Goal: Communication & Community: Answer question/provide support

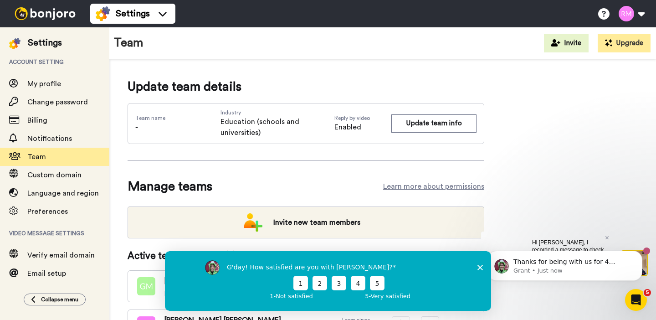
click at [481, 267] on icon "Close survey" at bounding box center [479, 266] width 5 height 5
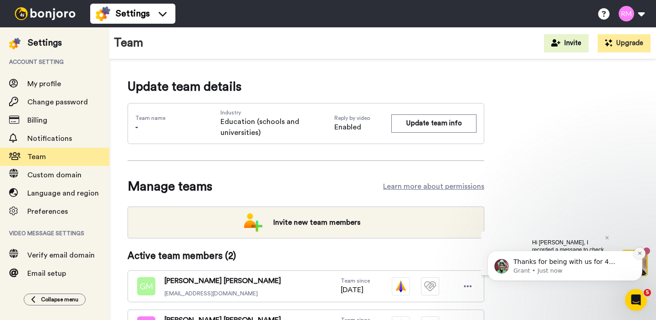
click at [642, 251] on icon "Dismiss notification" at bounding box center [639, 253] width 5 height 5
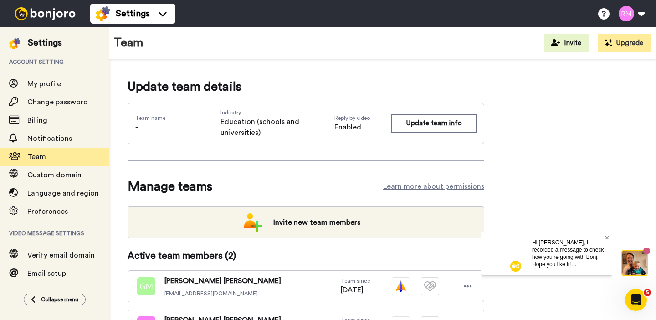
click at [607, 236] on icon at bounding box center [607, 238] width 4 height 4
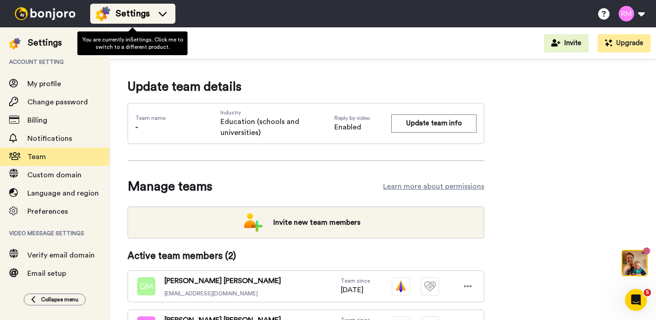
click at [129, 14] on span "Settings" at bounding box center [133, 13] width 34 height 13
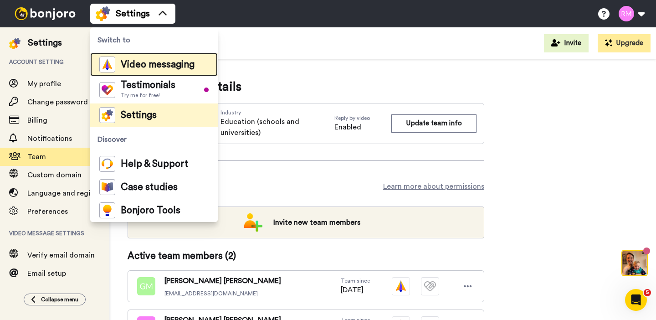
click at [130, 69] on span "Video messaging" at bounding box center [158, 64] width 74 height 9
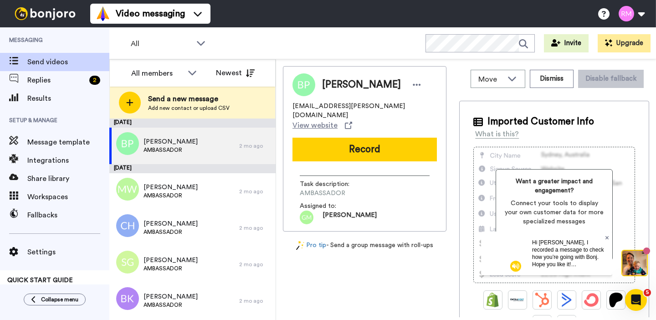
click at [605, 236] on icon at bounding box center [607, 238] width 4 height 4
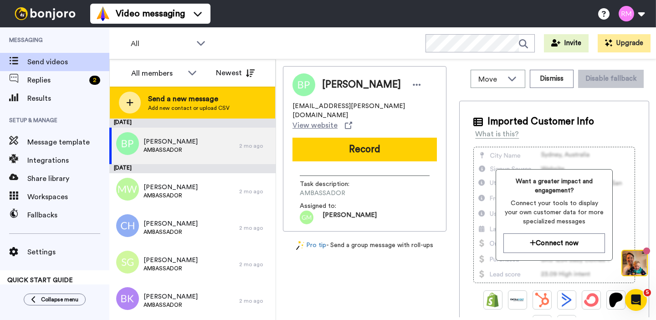
click at [208, 112] on div "Send a new message Add new contact or upload CSV" at bounding box center [192, 103] width 165 height 32
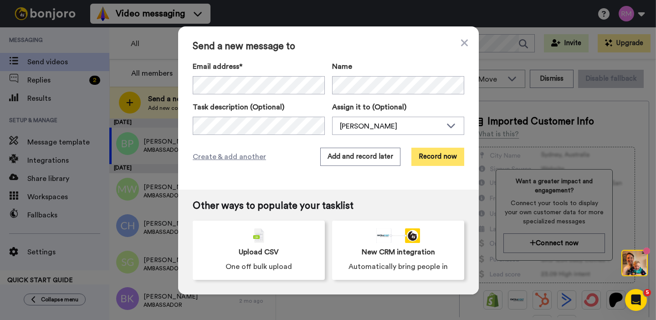
click at [444, 160] on button "Record now" at bounding box center [437, 157] width 53 height 18
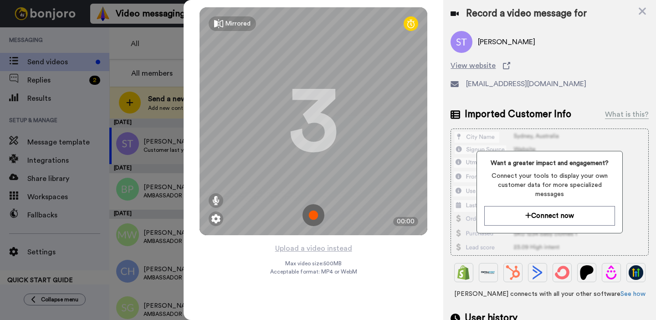
click at [316, 214] on img at bounding box center [313, 215] width 22 height 22
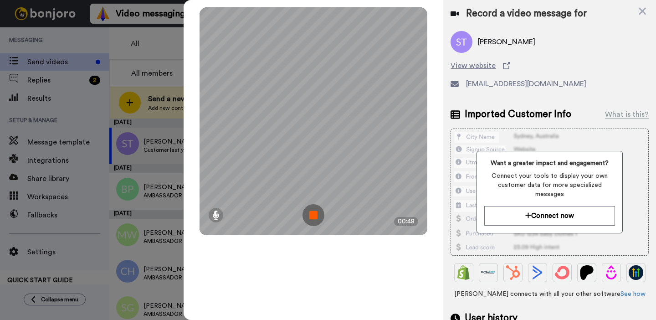
click at [316, 214] on img at bounding box center [313, 215] width 22 height 22
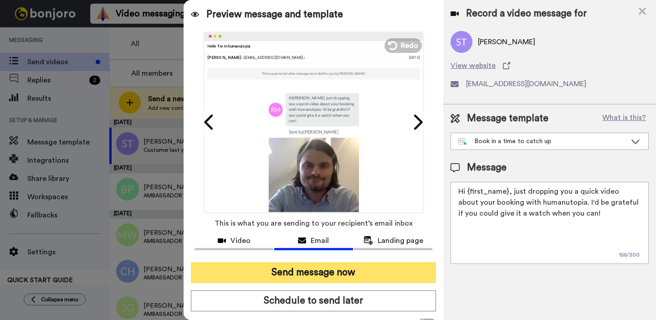
click at [397, 273] on button "Send message now" at bounding box center [313, 272] width 245 height 21
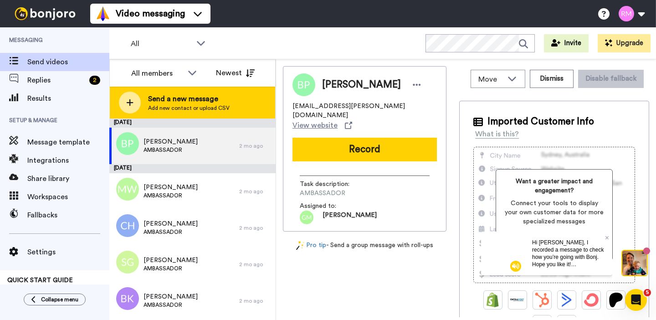
click at [200, 102] on span "Send a new message" at bounding box center [189, 98] width 82 height 11
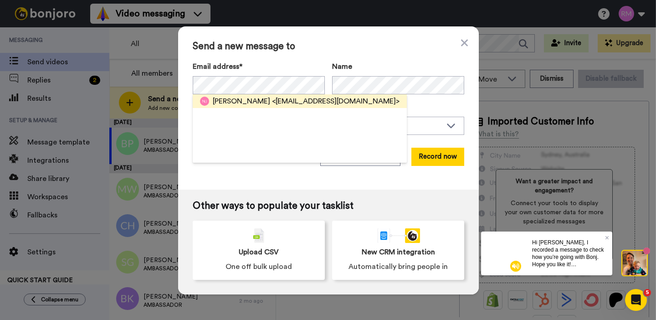
click at [279, 103] on span "<njones@bohunthorsham.com>" at bounding box center [336, 101] width 128 height 11
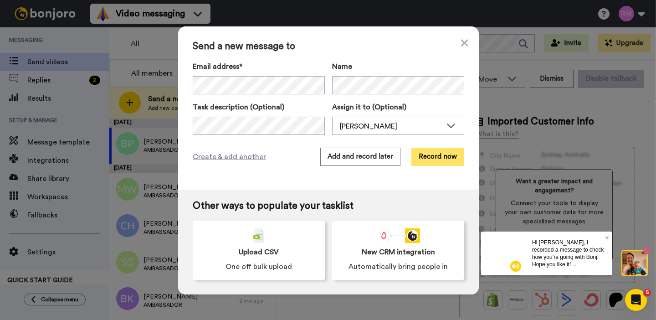
click at [446, 155] on button "Record now" at bounding box center [437, 157] width 53 height 18
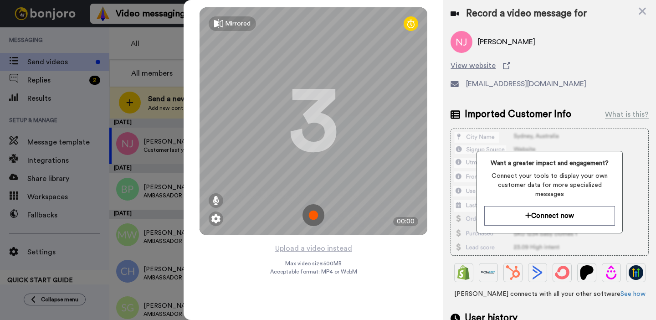
click at [313, 215] on img at bounding box center [313, 215] width 22 height 22
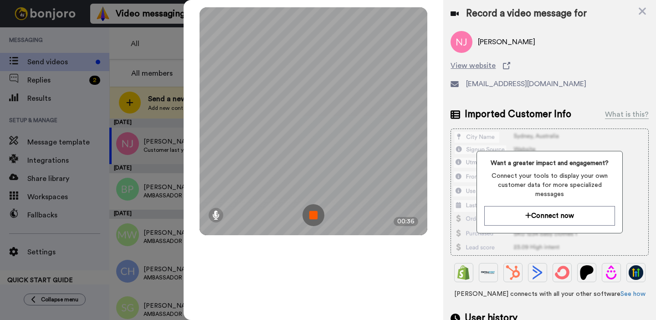
click at [313, 215] on img at bounding box center [313, 215] width 22 height 22
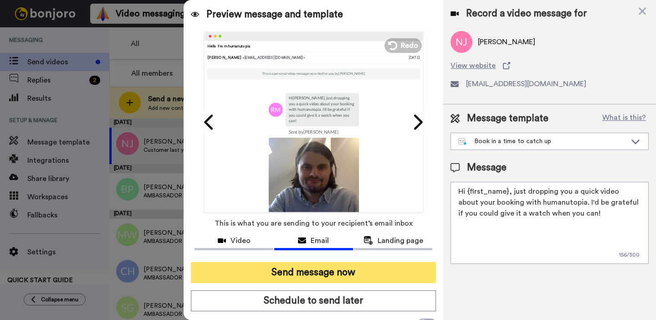
click at [372, 277] on button "Send message now" at bounding box center [313, 272] width 245 height 21
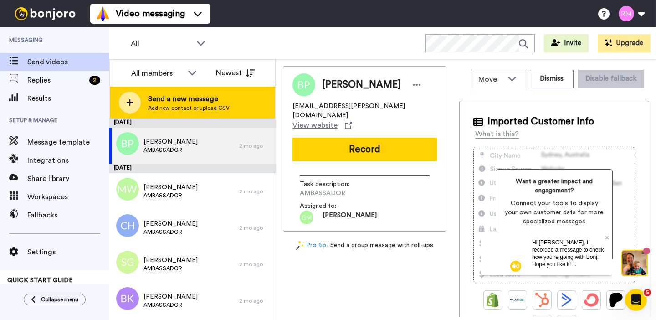
click at [149, 105] on span "Add new contact or upload CSV" at bounding box center [189, 107] width 82 height 7
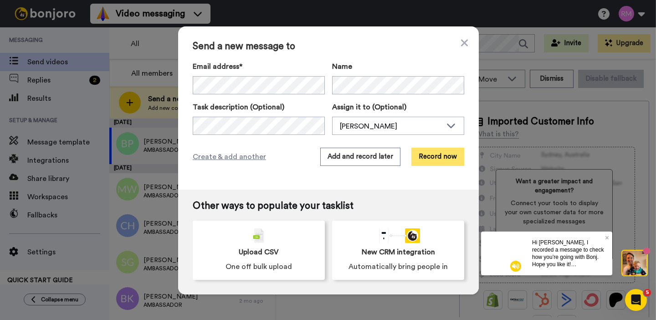
click at [437, 155] on button "Record now" at bounding box center [437, 157] width 53 height 18
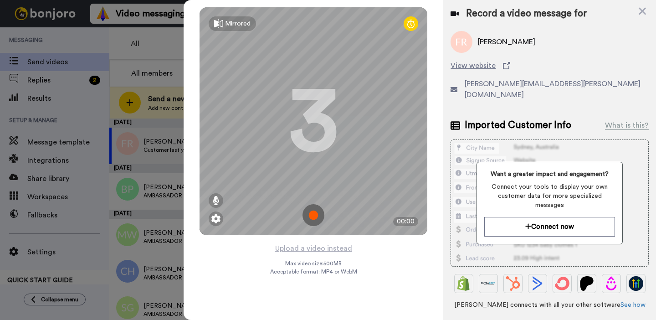
click at [314, 213] on img at bounding box center [313, 215] width 22 height 22
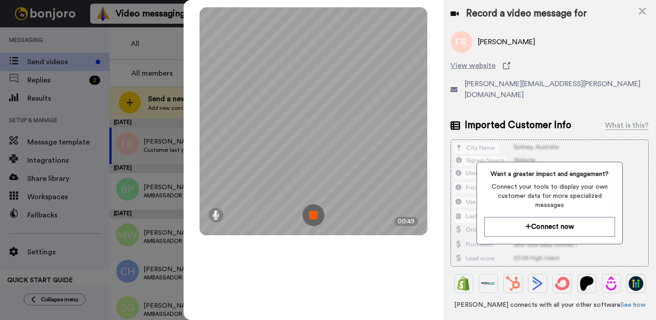
click at [314, 213] on img at bounding box center [313, 215] width 22 height 22
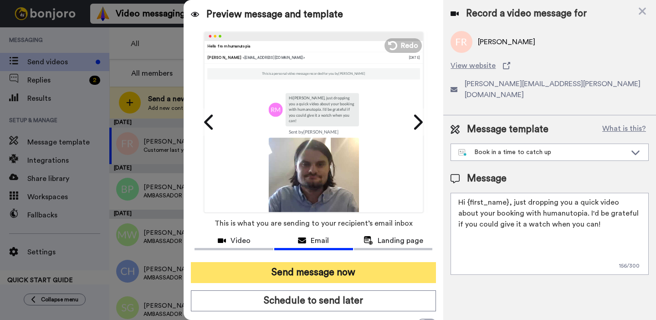
click at [310, 271] on button "Send message now" at bounding box center [313, 272] width 245 height 21
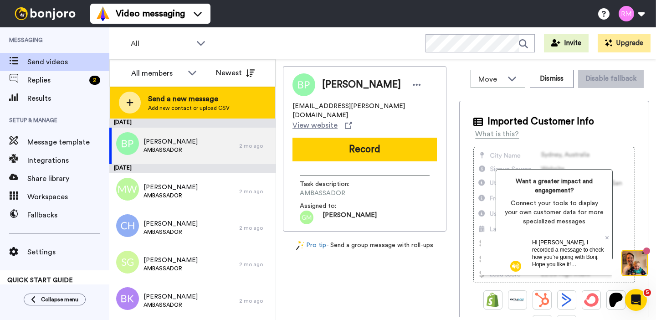
click at [182, 111] on span "Add new contact or upload CSV" at bounding box center [189, 107] width 82 height 7
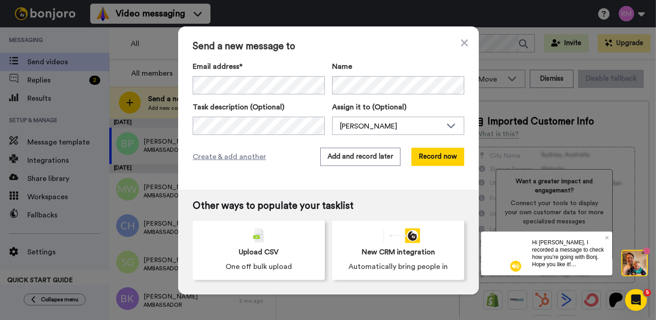
click at [391, 62] on label "Name" at bounding box center [398, 66] width 132 height 11
click at [456, 161] on button "Record now" at bounding box center [437, 157] width 53 height 18
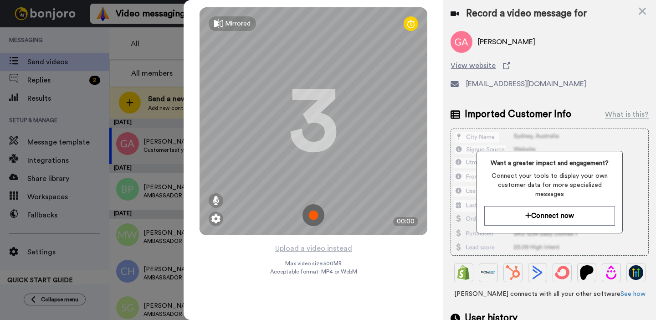
click at [314, 215] on img at bounding box center [313, 215] width 22 height 22
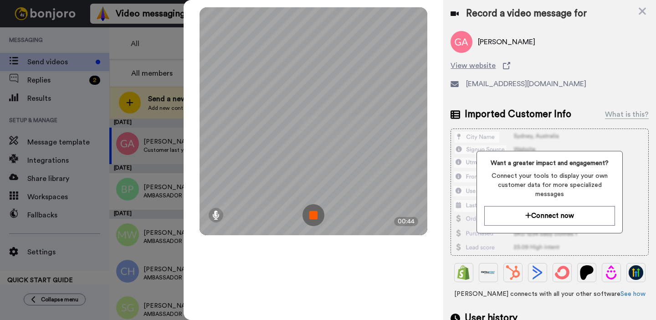
click at [314, 215] on img at bounding box center [313, 215] width 22 height 22
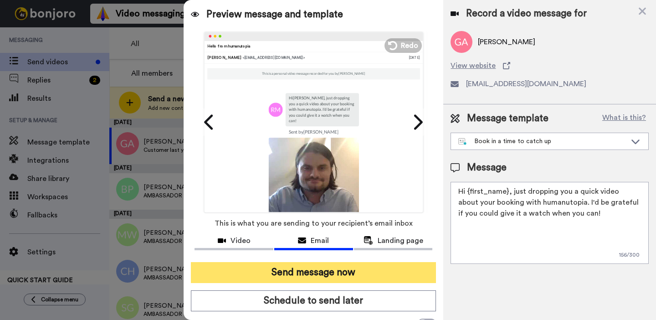
click at [359, 275] on button "Send message now" at bounding box center [313, 272] width 245 height 21
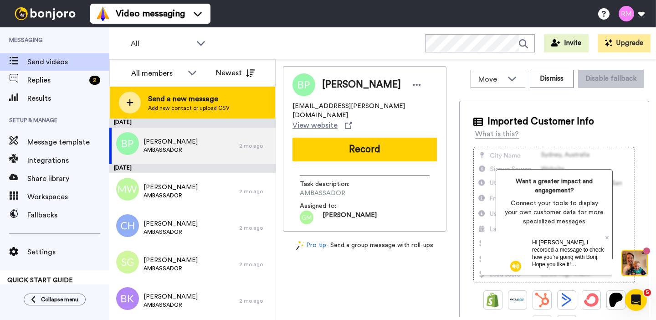
click at [213, 102] on span "Send a new message" at bounding box center [189, 98] width 82 height 11
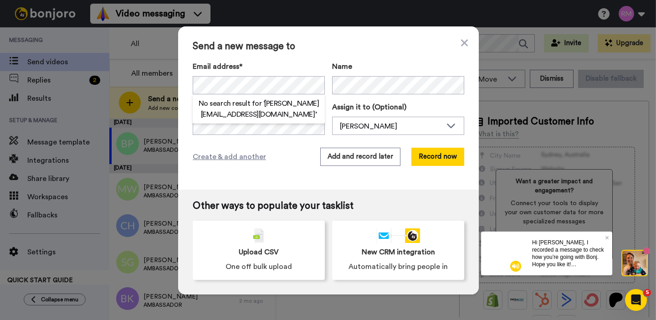
click at [291, 51] on span "Send a new message to" at bounding box center [329, 46] width 272 height 11
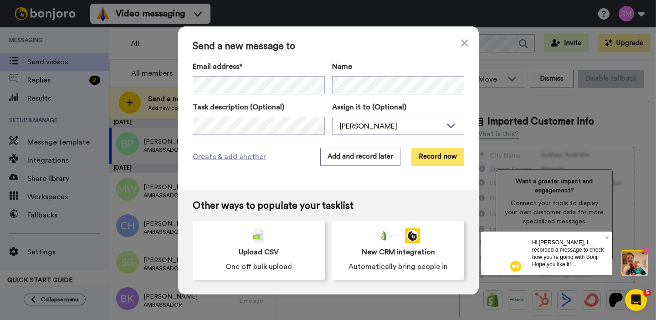
click at [433, 158] on button "Record now" at bounding box center [437, 157] width 53 height 18
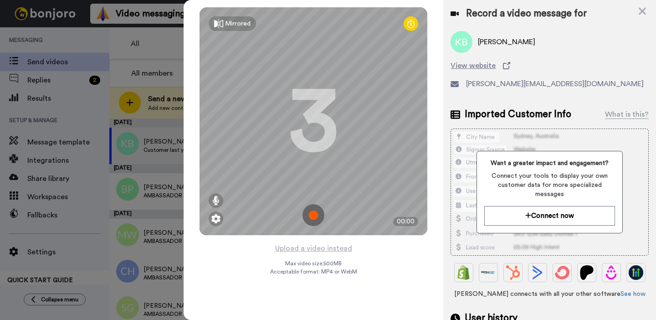
click at [311, 213] on img at bounding box center [313, 215] width 22 height 22
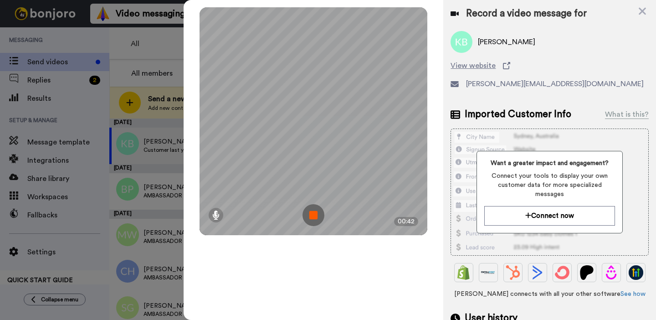
click at [311, 213] on img at bounding box center [313, 215] width 22 height 22
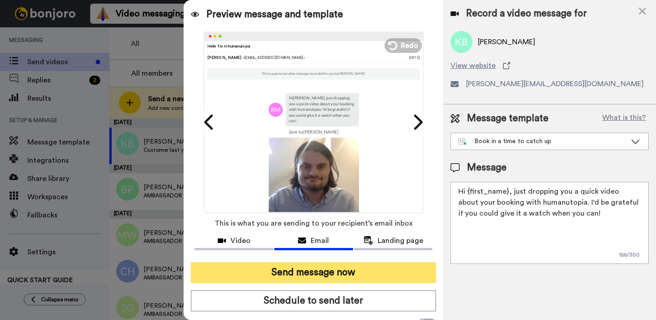
click at [313, 270] on button "Send message now" at bounding box center [313, 272] width 245 height 21
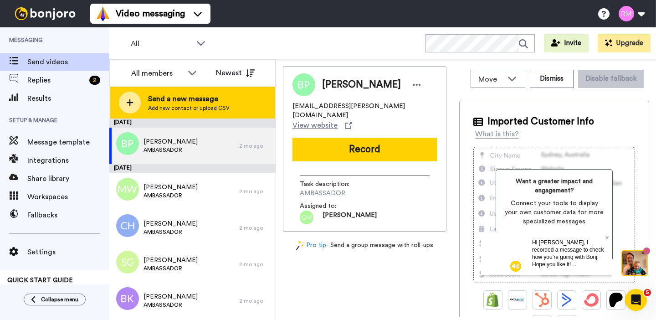
click at [179, 104] on span "Add new contact or upload CSV" at bounding box center [189, 107] width 82 height 7
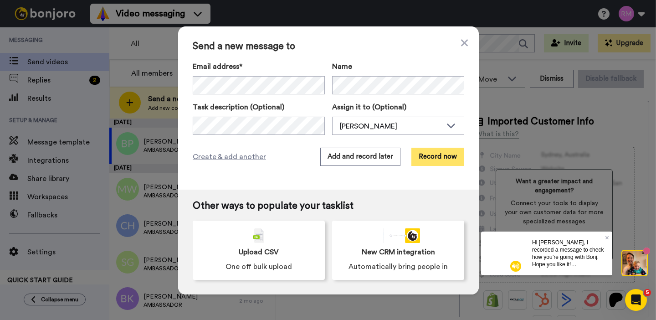
click at [441, 153] on button "Record now" at bounding box center [437, 157] width 53 height 18
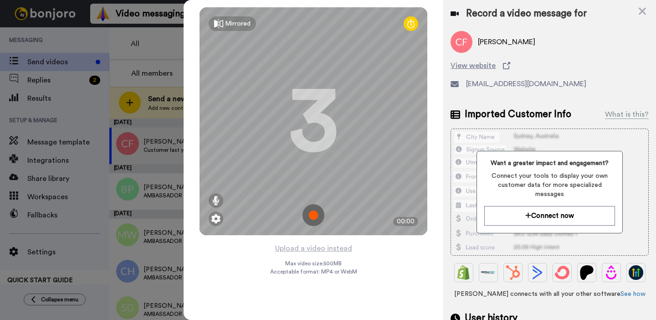
click at [318, 212] on img at bounding box center [313, 215] width 22 height 22
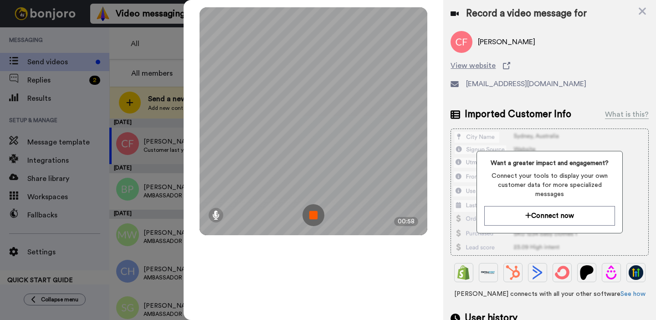
click at [318, 212] on img at bounding box center [313, 215] width 22 height 22
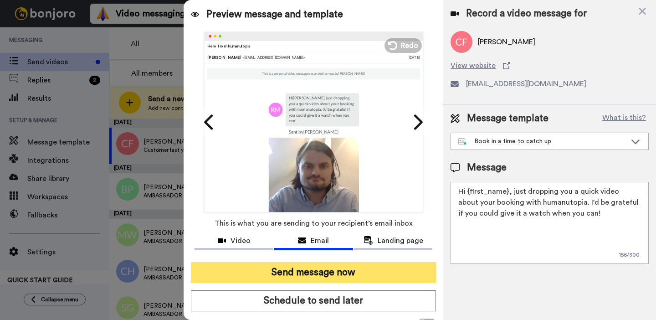
click at [317, 276] on button "Send message now" at bounding box center [313, 272] width 245 height 21
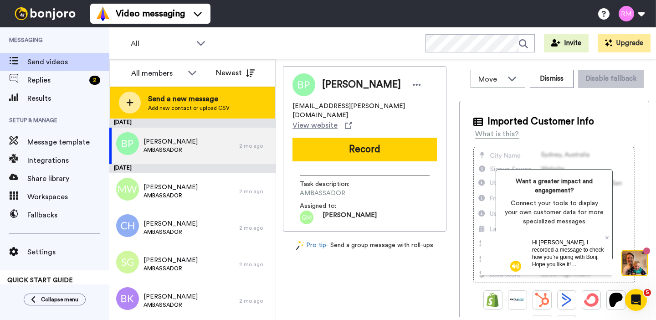
click at [165, 97] on span "Send a new message" at bounding box center [189, 98] width 82 height 11
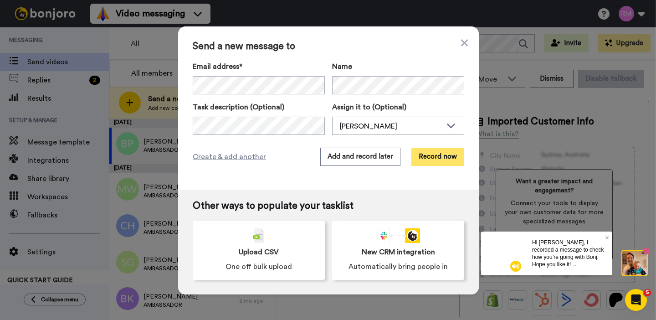
click at [444, 158] on button "Record now" at bounding box center [437, 157] width 53 height 18
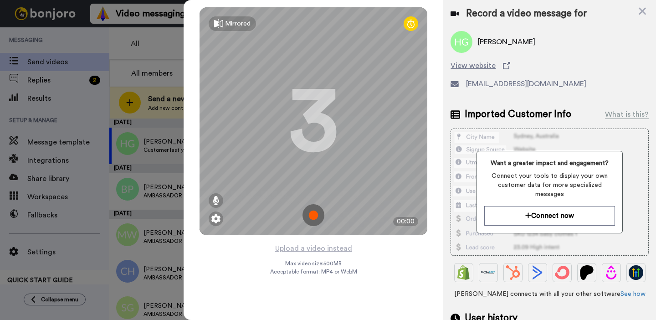
click at [318, 215] on img at bounding box center [313, 215] width 22 height 22
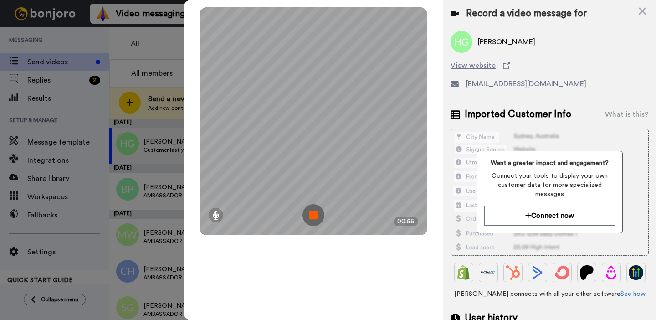
click at [315, 217] on img at bounding box center [313, 215] width 22 height 22
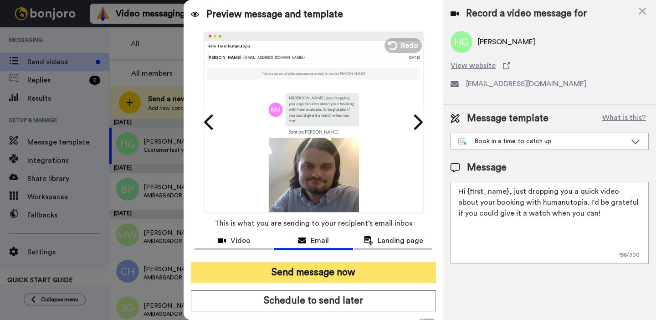
click at [299, 276] on button "Send message now" at bounding box center [313, 272] width 245 height 21
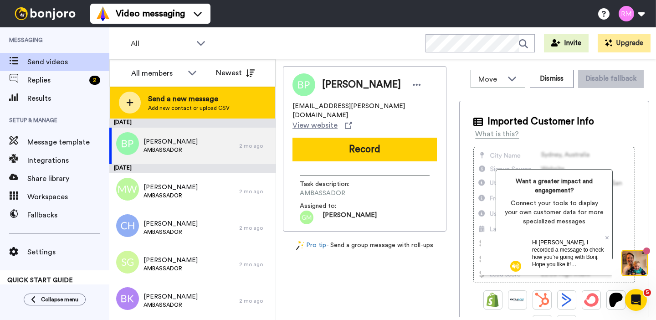
click at [213, 93] on span "Send a new message" at bounding box center [189, 98] width 82 height 11
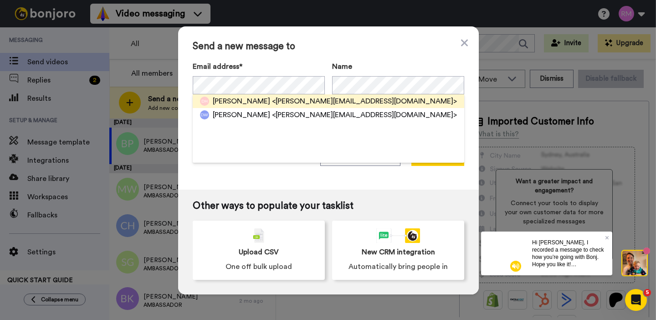
click at [273, 102] on span "<daniel.haste@coopacademies.co.uk>" at bounding box center [364, 101] width 185 height 11
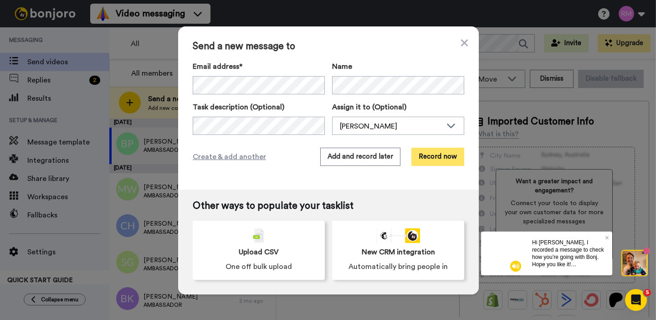
click at [430, 156] on button "Record now" at bounding box center [437, 157] width 53 height 18
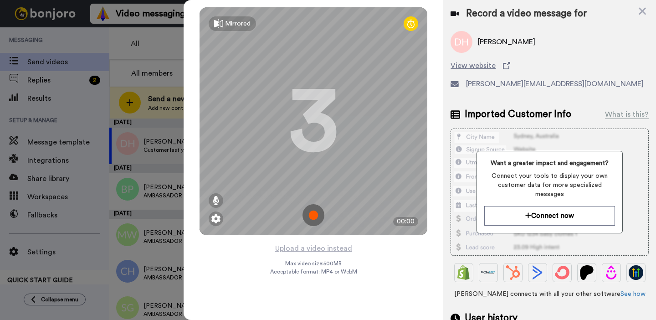
click at [315, 215] on img at bounding box center [313, 215] width 22 height 22
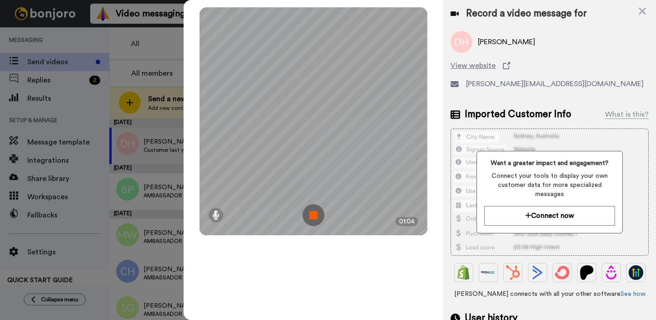
click at [315, 215] on img at bounding box center [313, 215] width 22 height 22
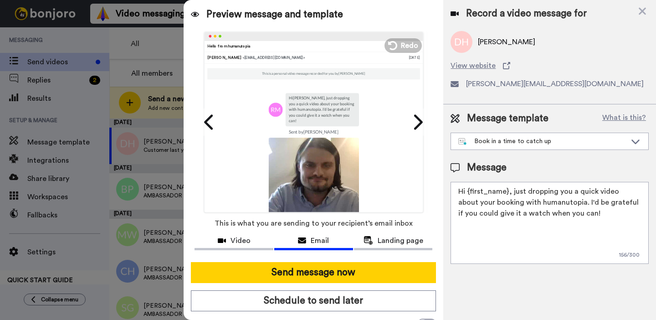
click at [598, 216] on textarea "Hi {first_name}, just dropping you a quick video about your booking with humanu…" at bounding box center [550, 223] width 198 height 82
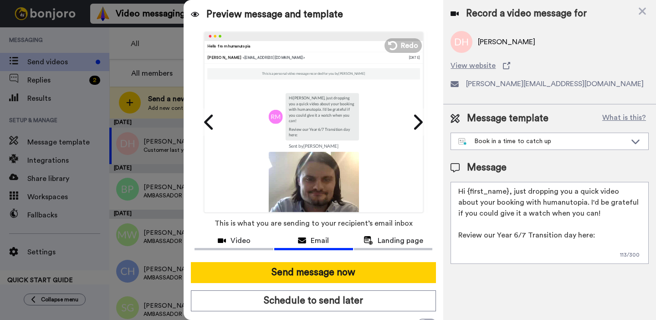
paste textarea "https://g.page/r/Cf11vJxgIC41EAE/review"
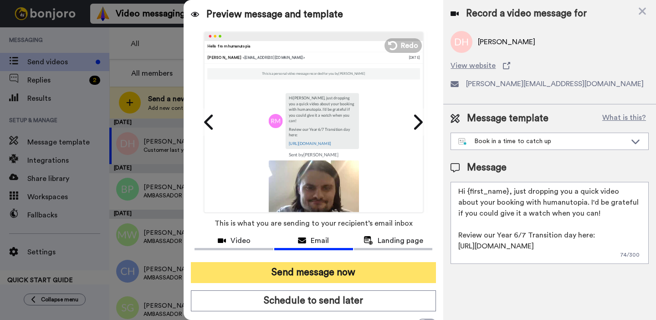
type textarea "Hi {first_name}, just dropping you a quick video about your booking with humanu…"
click at [343, 275] on button "Send message now" at bounding box center [313, 272] width 245 height 21
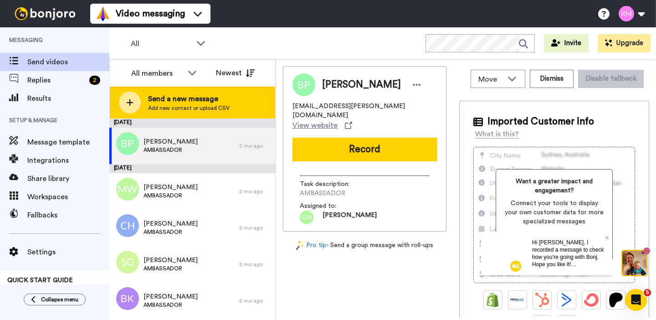
click at [185, 97] on span "Send a new message" at bounding box center [189, 98] width 82 height 11
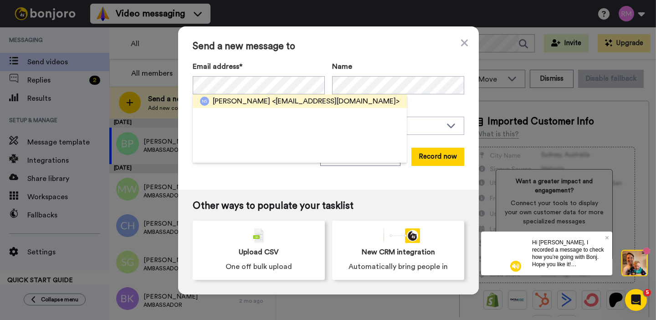
click at [283, 103] on span "<[EMAIL_ADDRESS][DOMAIN_NAME]>" at bounding box center [336, 101] width 128 height 11
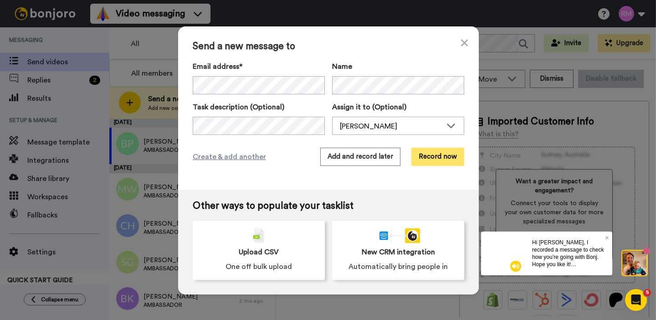
click at [453, 158] on button "Record now" at bounding box center [437, 157] width 53 height 18
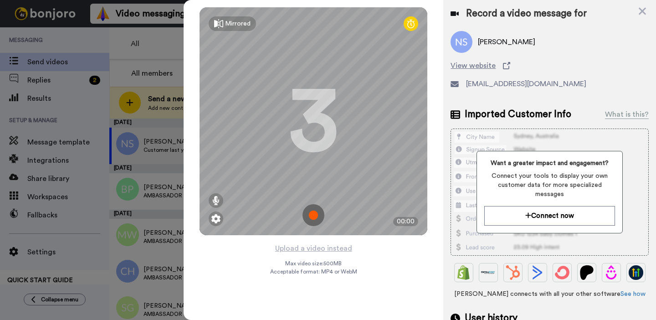
click at [313, 210] on img at bounding box center [313, 215] width 22 height 22
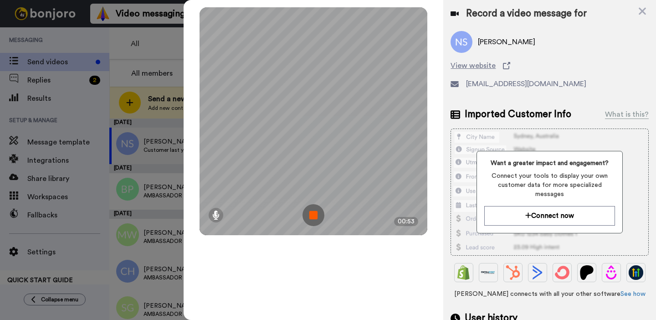
click at [312, 213] on img at bounding box center [313, 215] width 22 height 22
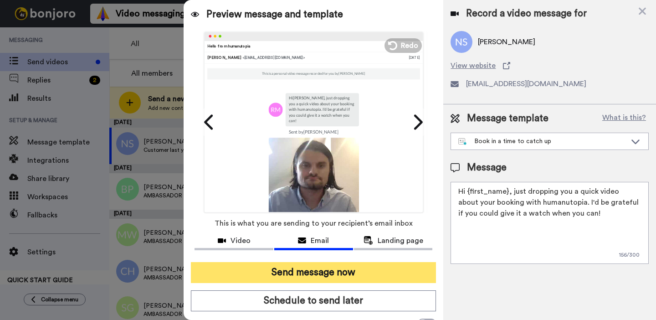
click at [302, 272] on button "Send message now" at bounding box center [313, 272] width 245 height 21
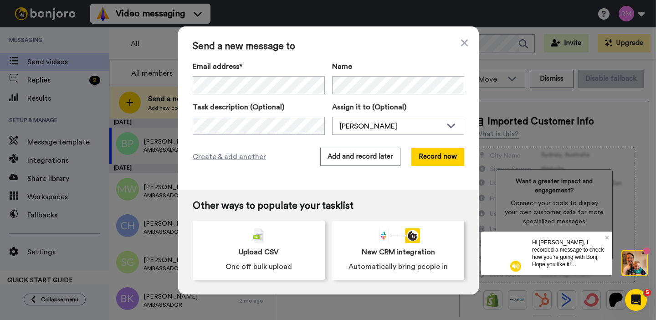
click at [365, 53] on div "Send a new message to Email address* No search result for ‘ shahmiri@decschool.…" at bounding box center [328, 107] width 301 height 163
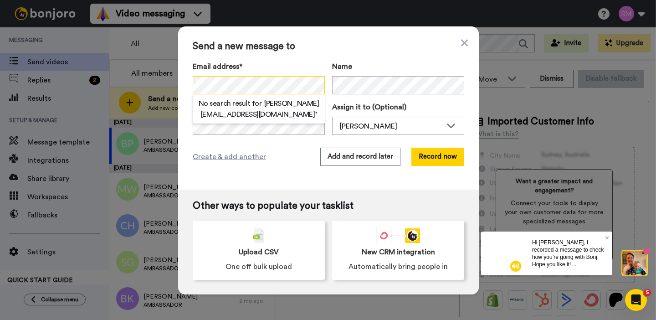
click at [190, 81] on div "Send a new message to Email address* No search result for ‘ k.shahmiri@decschoo…" at bounding box center [328, 107] width 301 height 163
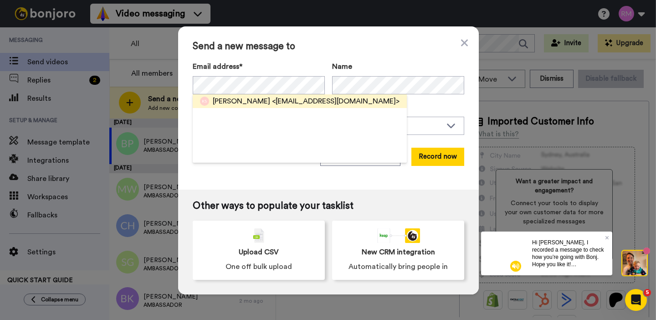
click at [297, 100] on span "<Kshahmiri@decschool.co.uk>" at bounding box center [336, 101] width 128 height 11
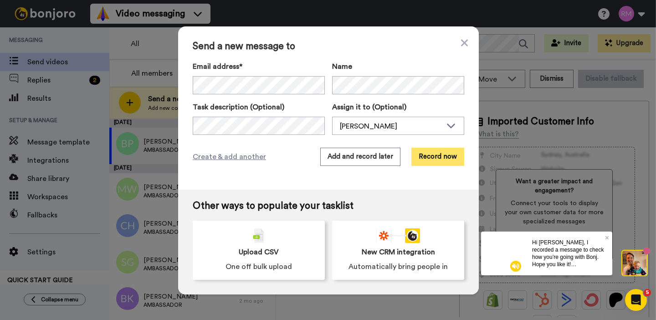
click at [446, 157] on button "Record now" at bounding box center [437, 157] width 53 height 18
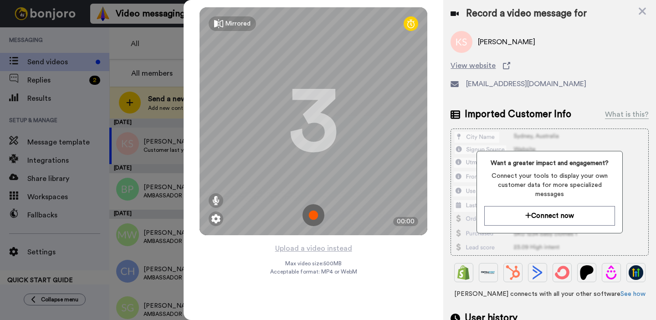
click at [315, 215] on img at bounding box center [313, 215] width 22 height 22
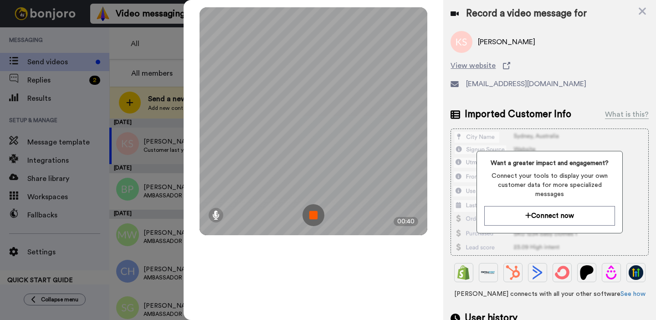
click at [315, 215] on img at bounding box center [313, 215] width 22 height 22
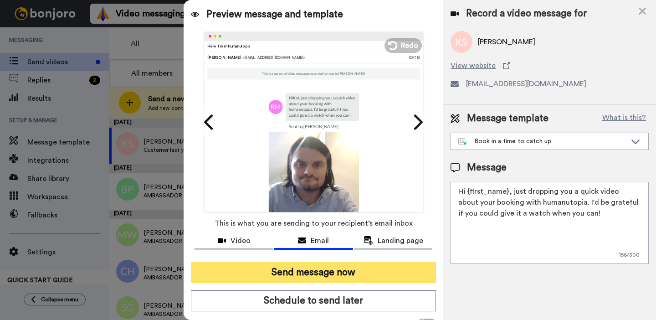
click at [325, 270] on button "Send message now" at bounding box center [313, 272] width 245 height 21
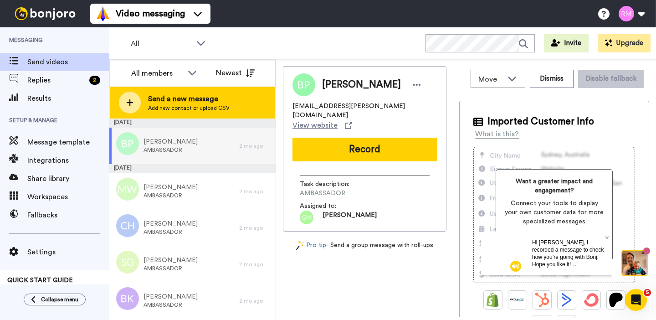
click at [198, 103] on span "Send a new message" at bounding box center [189, 98] width 82 height 11
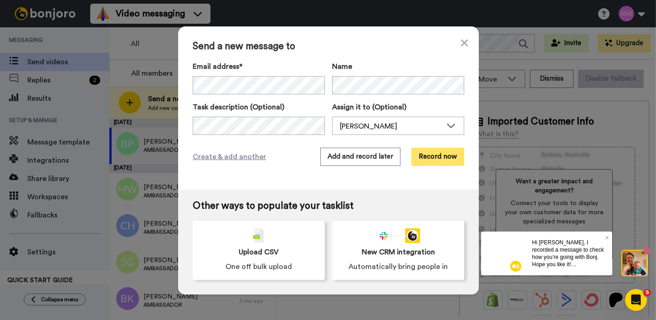
click at [441, 159] on button "Record now" at bounding box center [437, 157] width 53 height 18
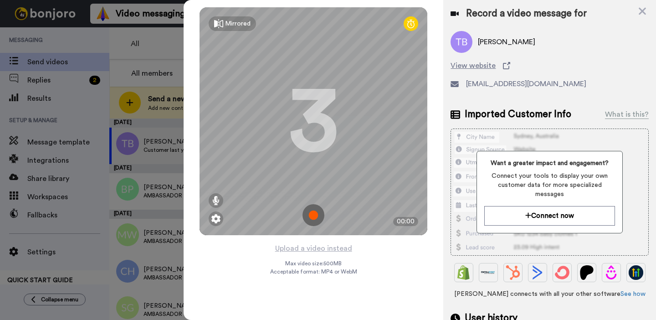
click at [315, 216] on img at bounding box center [313, 215] width 22 height 22
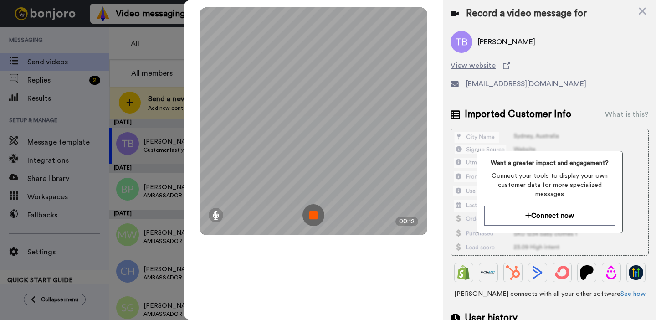
click at [315, 216] on img at bounding box center [313, 215] width 22 height 22
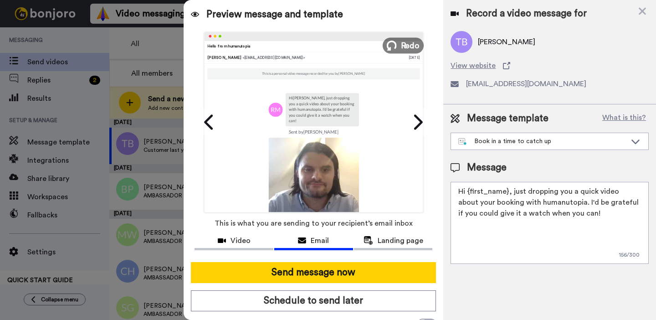
click at [411, 50] on span "Redo" at bounding box center [410, 45] width 19 height 12
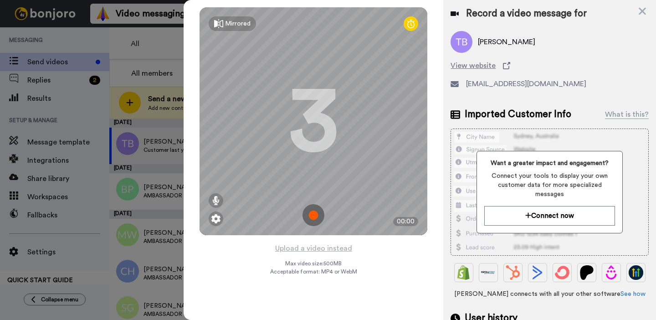
click at [315, 216] on img at bounding box center [313, 215] width 22 height 22
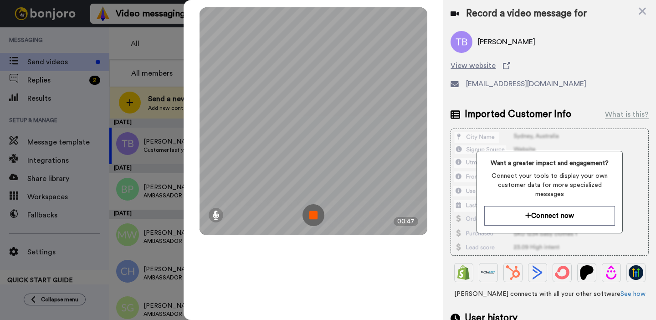
click at [309, 222] on img at bounding box center [313, 215] width 22 height 22
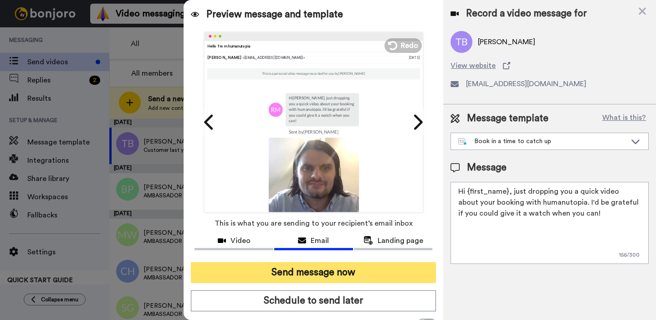
click at [358, 269] on button "Send message now" at bounding box center [313, 272] width 245 height 21
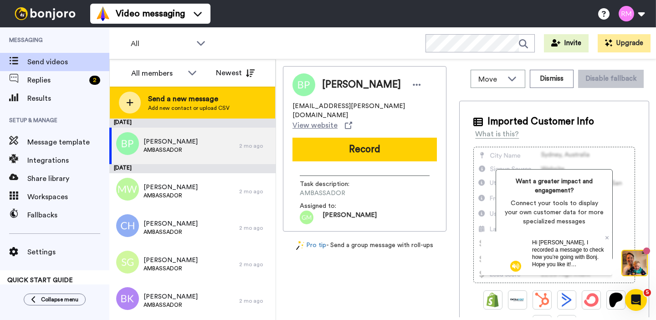
click at [234, 112] on div "Send a new message Add new contact or upload CSV" at bounding box center [192, 103] width 165 height 32
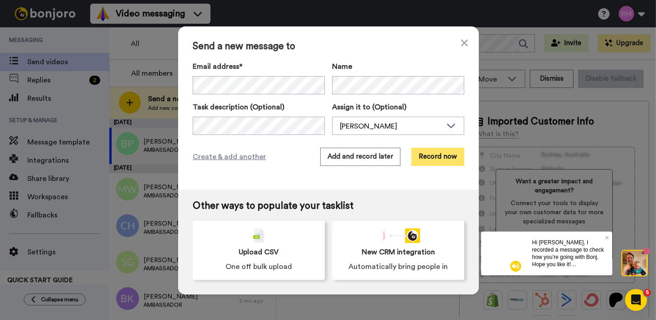
click at [441, 156] on button "Record now" at bounding box center [437, 157] width 53 height 18
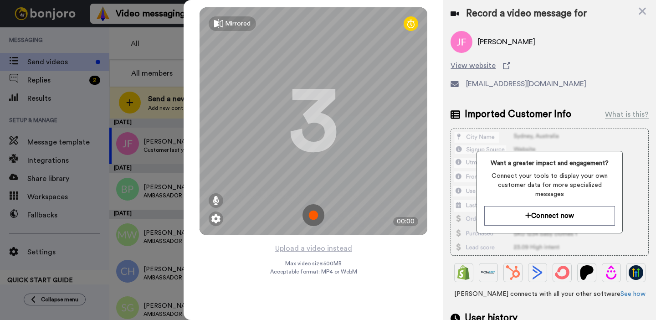
click at [317, 210] on img at bounding box center [313, 215] width 22 height 22
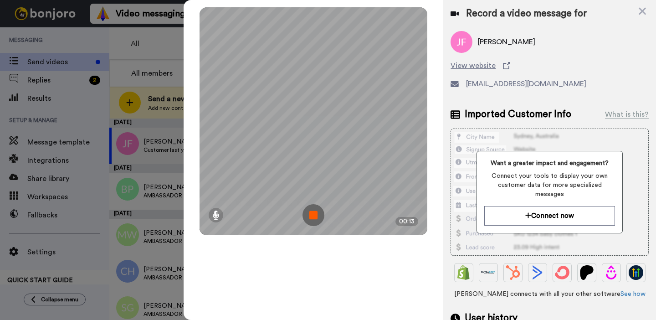
click at [317, 210] on img at bounding box center [313, 215] width 22 height 22
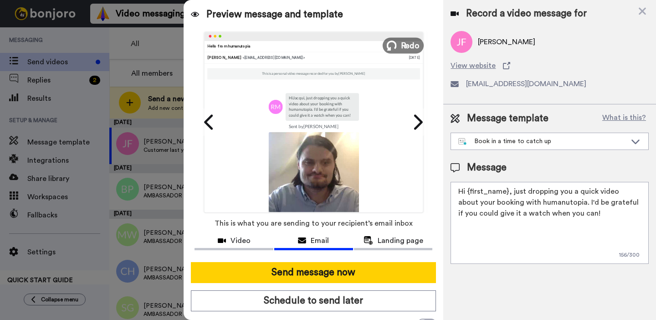
click at [396, 42] on icon at bounding box center [392, 46] width 10 height 10
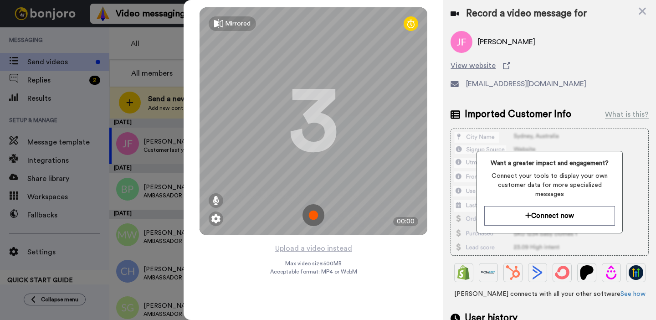
click at [317, 211] on img at bounding box center [313, 215] width 22 height 22
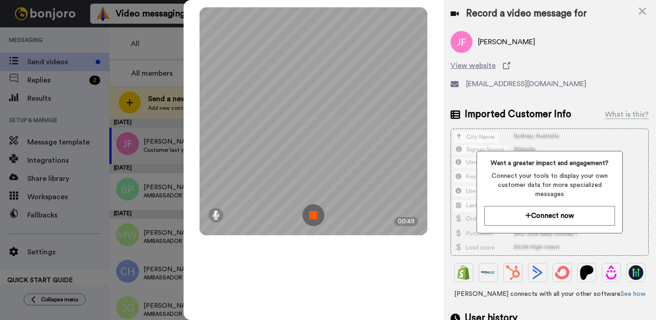
click at [317, 211] on img at bounding box center [313, 215] width 22 height 22
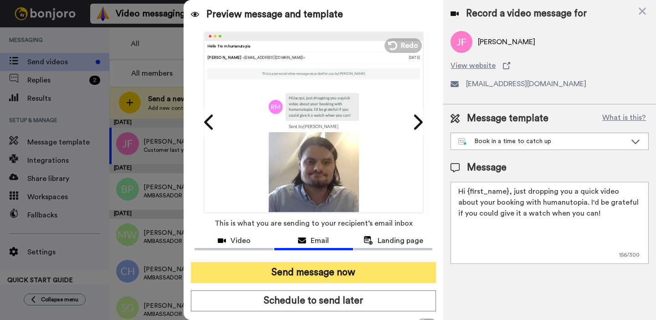
click at [330, 275] on button "Send message now" at bounding box center [313, 272] width 245 height 21
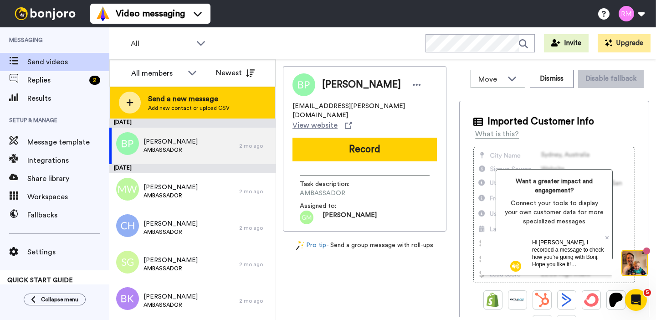
click at [208, 105] on span "Add new contact or upload CSV" at bounding box center [189, 107] width 82 height 7
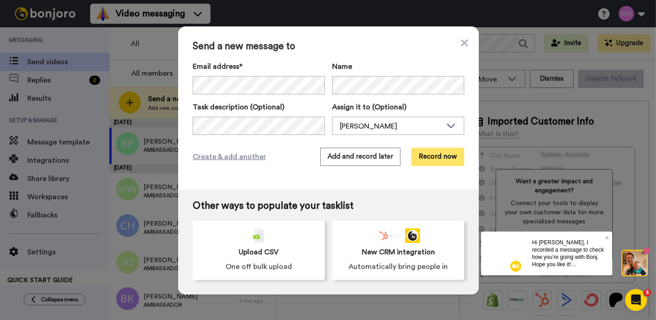
click at [445, 157] on button "Record now" at bounding box center [437, 157] width 53 height 18
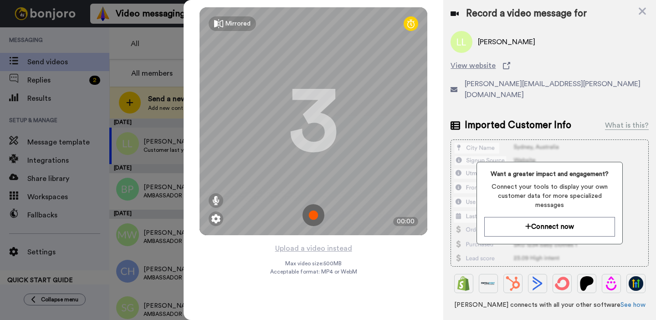
click at [314, 216] on img at bounding box center [313, 215] width 22 height 22
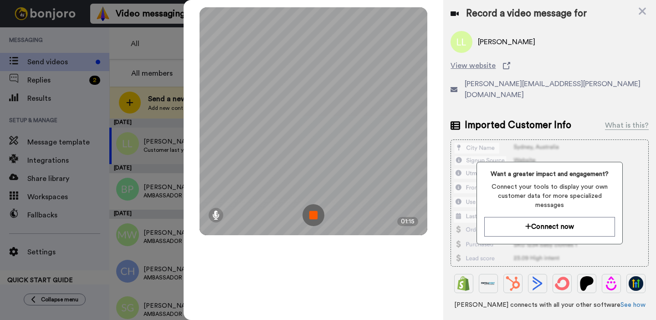
click at [316, 211] on img at bounding box center [313, 215] width 22 height 22
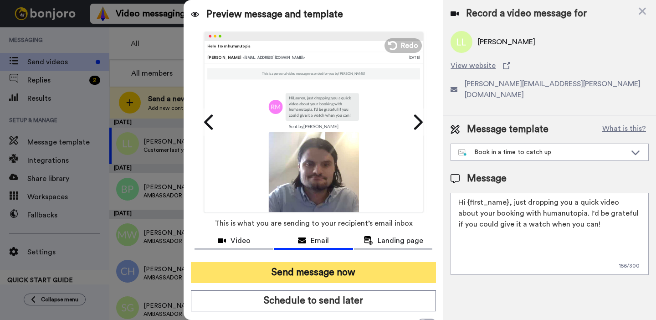
click at [328, 273] on button "Send message now" at bounding box center [313, 272] width 245 height 21
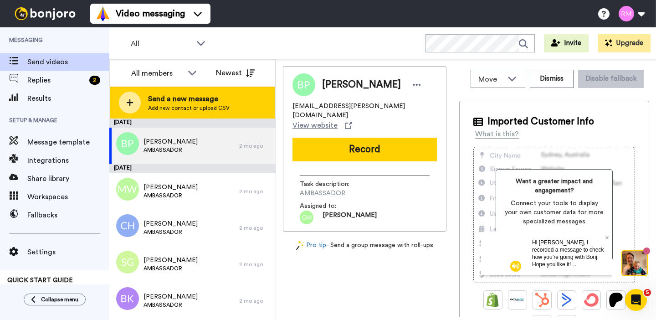
click at [173, 107] on span "Add new contact or upload CSV" at bounding box center [189, 107] width 82 height 7
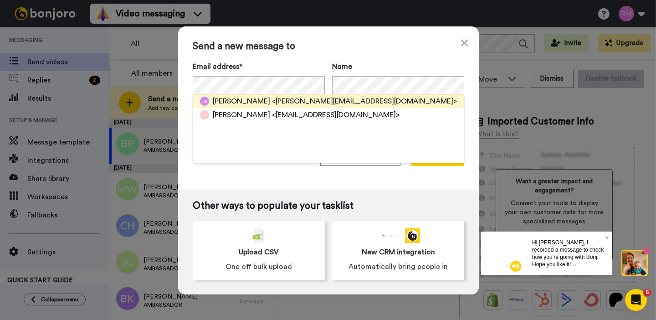
click at [299, 105] on span "<[PERSON_NAME][EMAIL_ADDRESS][DOMAIN_NAME]>" at bounding box center [364, 101] width 185 height 11
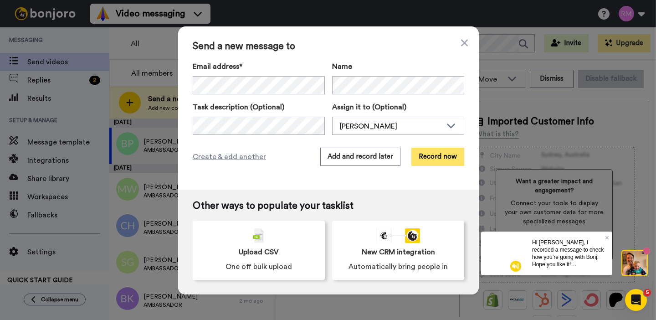
click at [428, 157] on button "Record now" at bounding box center [437, 157] width 53 height 18
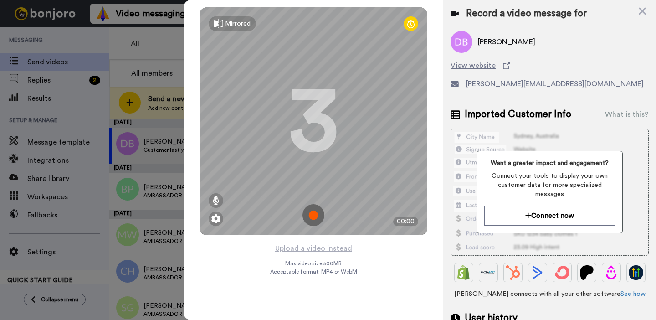
click at [313, 215] on img at bounding box center [313, 215] width 22 height 22
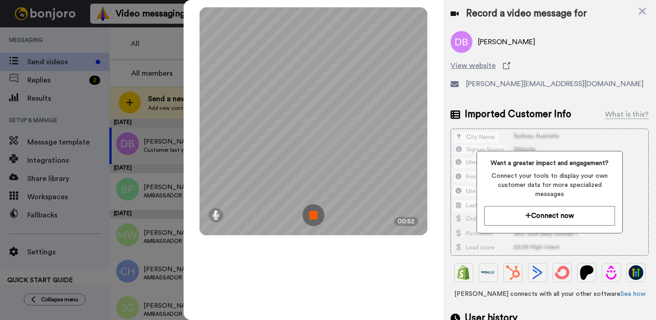
click at [315, 215] on img at bounding box center [313, 215] width 22 height 22
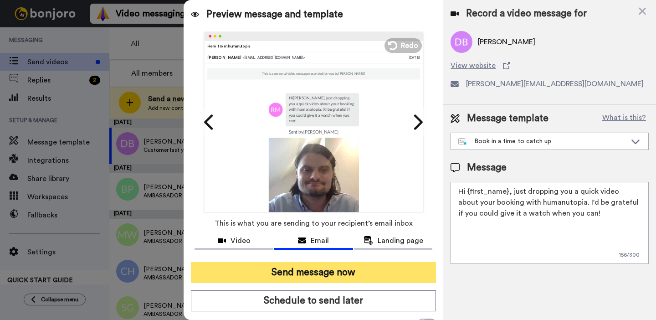
click at [325, 272] on button "Send message now" at bounding box center [313, 272] width 245 height 21
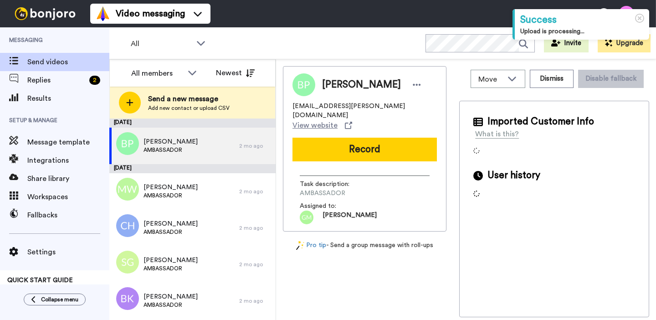
click at [190, 109] on span "Add new contact or upload CSV" at bounding box center [189, 107] width 82 height 7
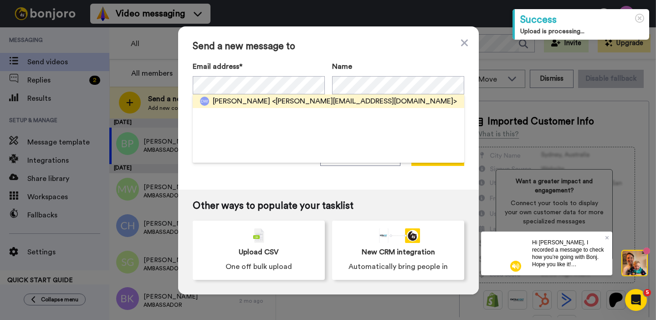
click at [258, 103] on span "[PERSON_NAME]" at bounding box center [241, 101] width 57 height 11
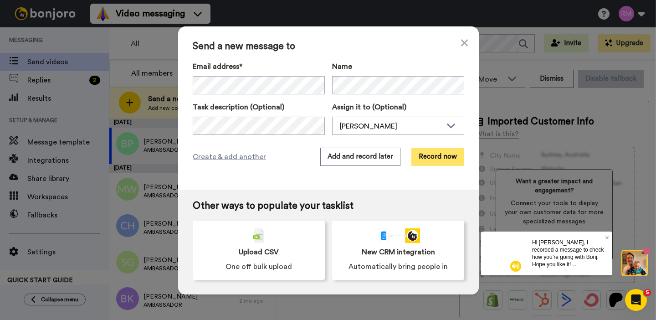
click at [442, 153] on button "Record now" at bounding box center [437, 157] width 53 height 18
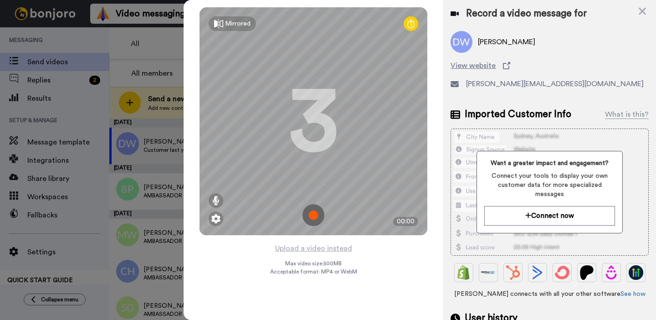
click at [309, 214] on img at bounding box center [313, 215] width 22 height 22
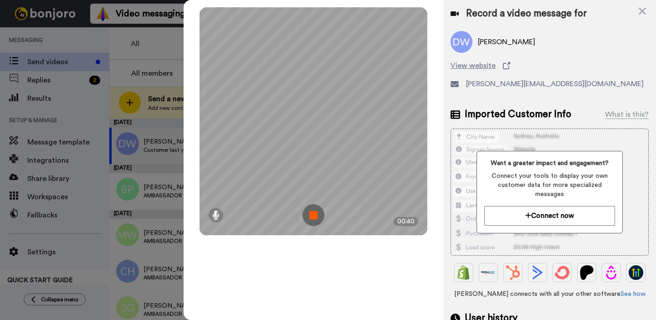
click at [310, 214] on img at bounding box center [313, 215] width 22 height 22
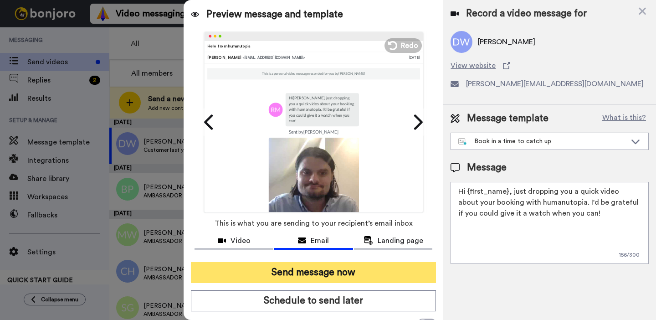
click at [324, 271] on button "Send message now" at bounding box center [313, 272] width 245 height 21
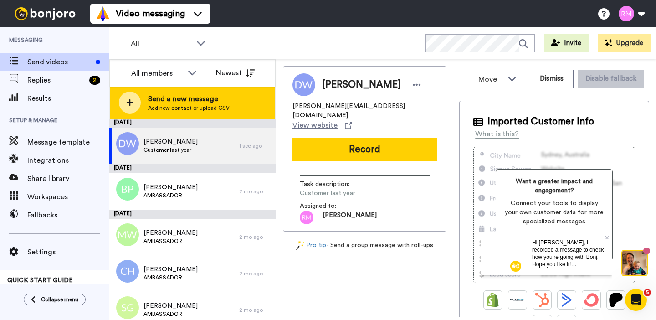
click at [171, 99] on span "Send a new message" at bounding box center [189, 98] width 82 height 11
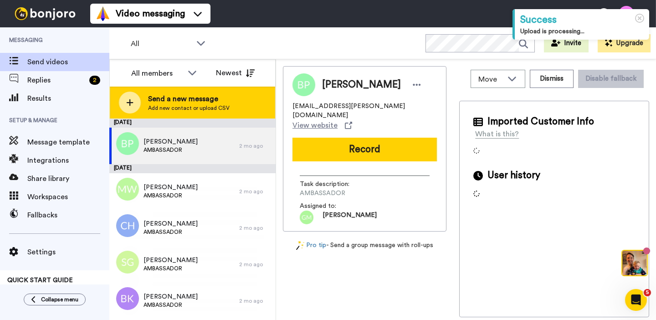
click at [188, 106] on span "Add new contact or upload CSV" at bounding box center [189, 107] width 82 height 7
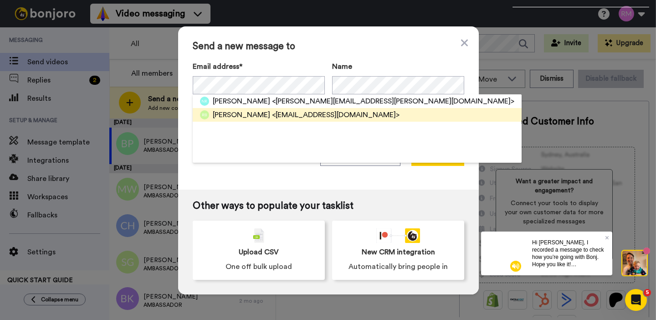
click at [272, 113] on span "<[EMAIL_ADDRESS][DOMAIN_NAME]>" at bounding box center [336, 114] width 128 height 11
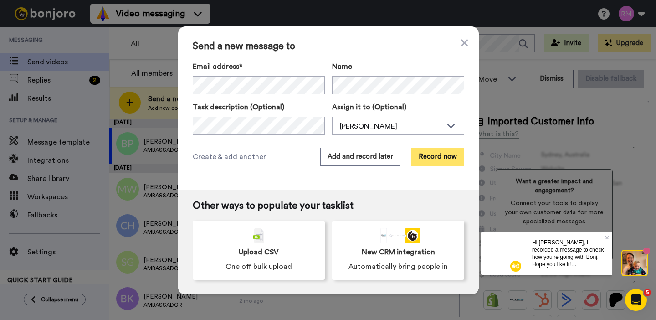
click at [441, 154] on button "Record now" at bounding box center [437, 157] width 53 height 18
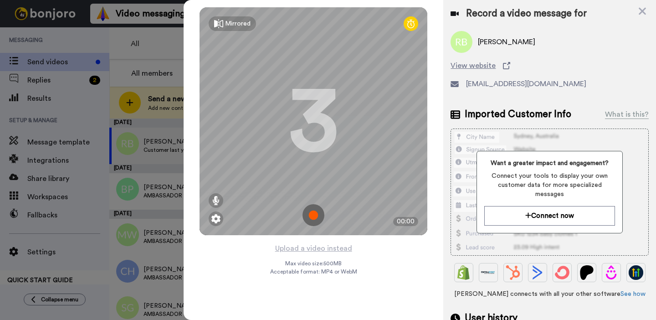
click at [316, 213] on img at bounding box center [313, 215] width 22 height 22
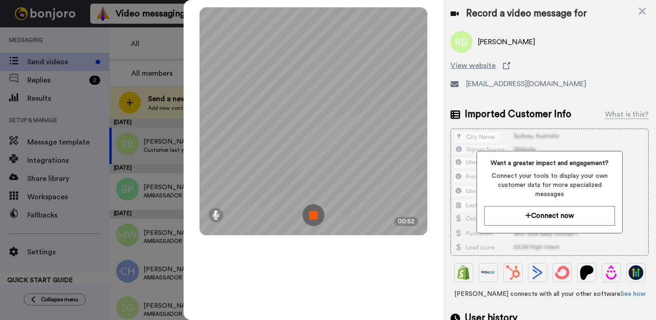
click at [316, 213] on img at bounding box center [313, 215] width 22 height 22
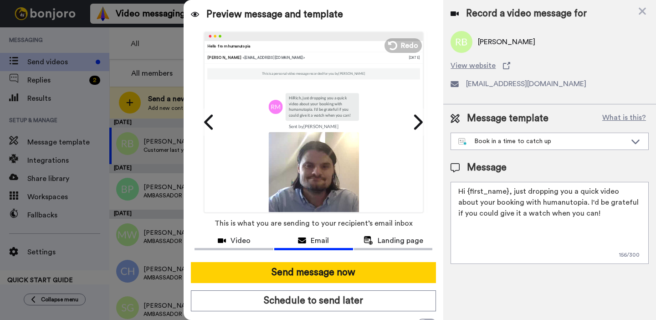
drag, startPoint x: 283, startPoint y: 277, endPoint x: 283, endPoint y: 288, distance: 11.4
click at [283, 277] on button "Send message now" at bounding box center [313, 272] width 245 height 21
